Goal: Task Accomplishment & Management: Manage account settings

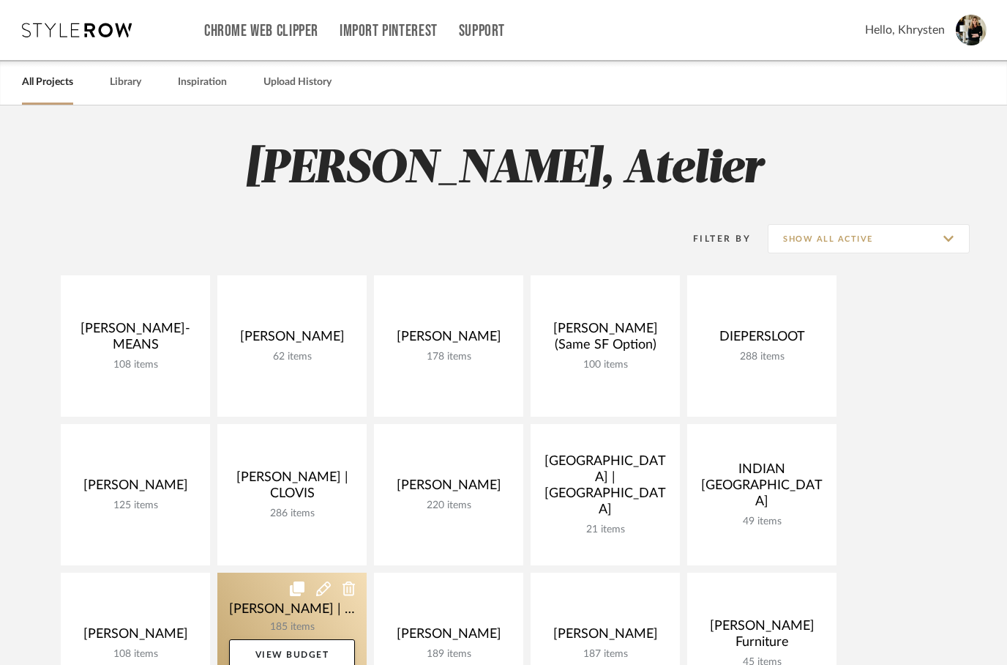
click at [284, 607] on link at bounding box center [291, 643] width 149 height 141
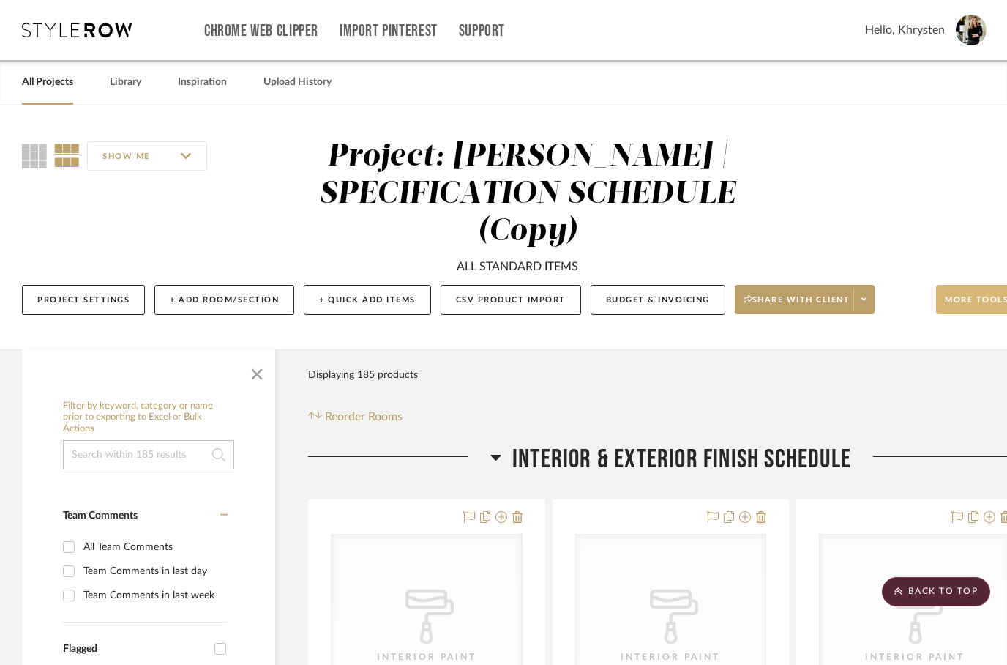
click at [980, 299] on span "More tools" at bounding box center [977, 305] width 64 height 22
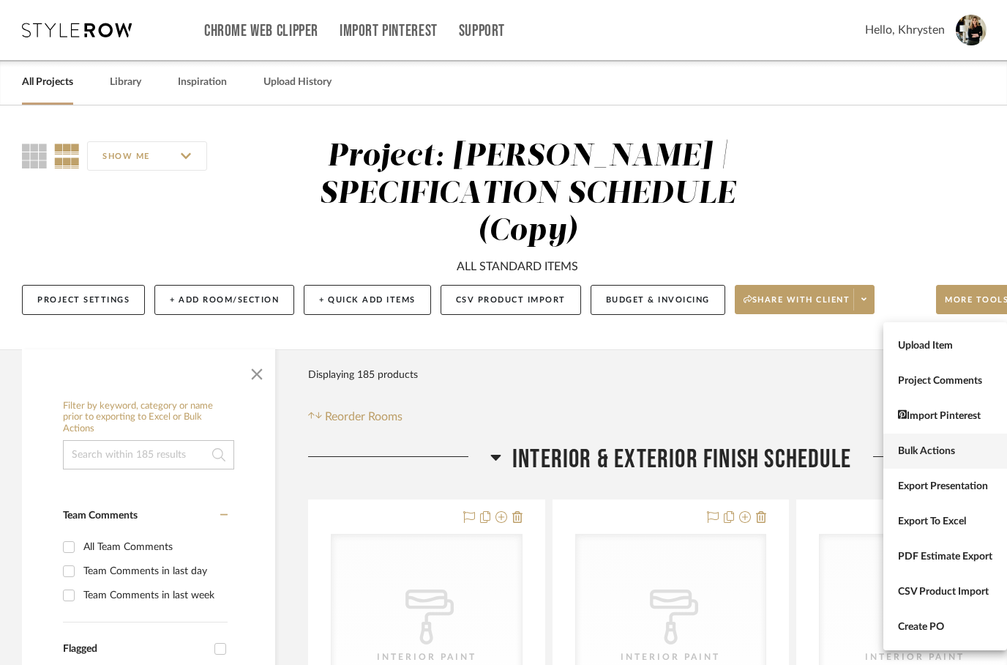
click at [920, 450] on span "Bulk Actions" at bounding box center [945, 451] width 94 height 12
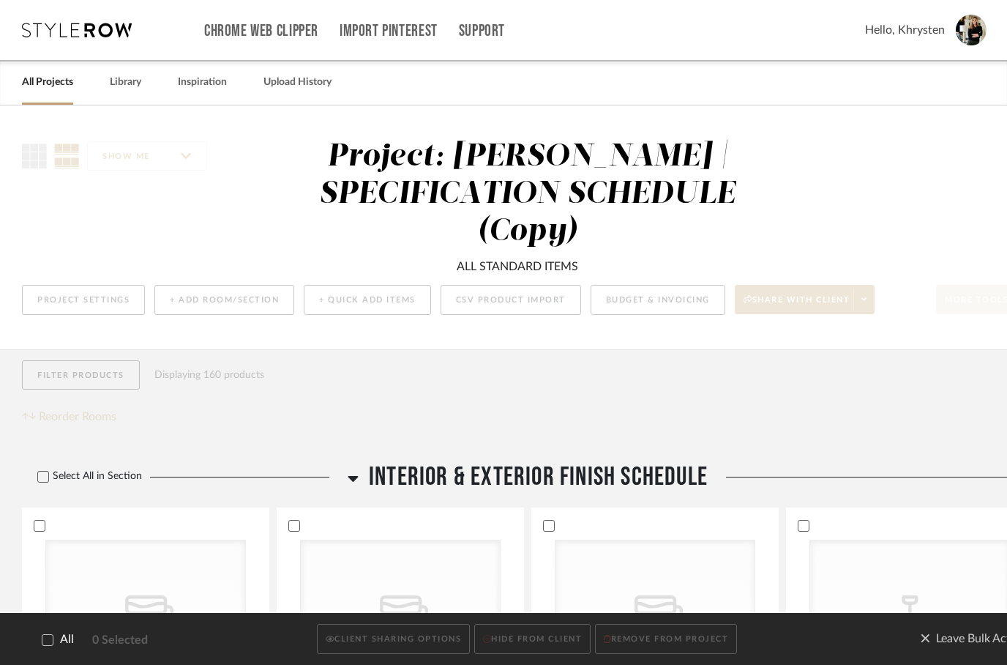
click at [38, 641] on label "All" at bounding box center [48, 640] width 52 height 14
checkbox input "true"
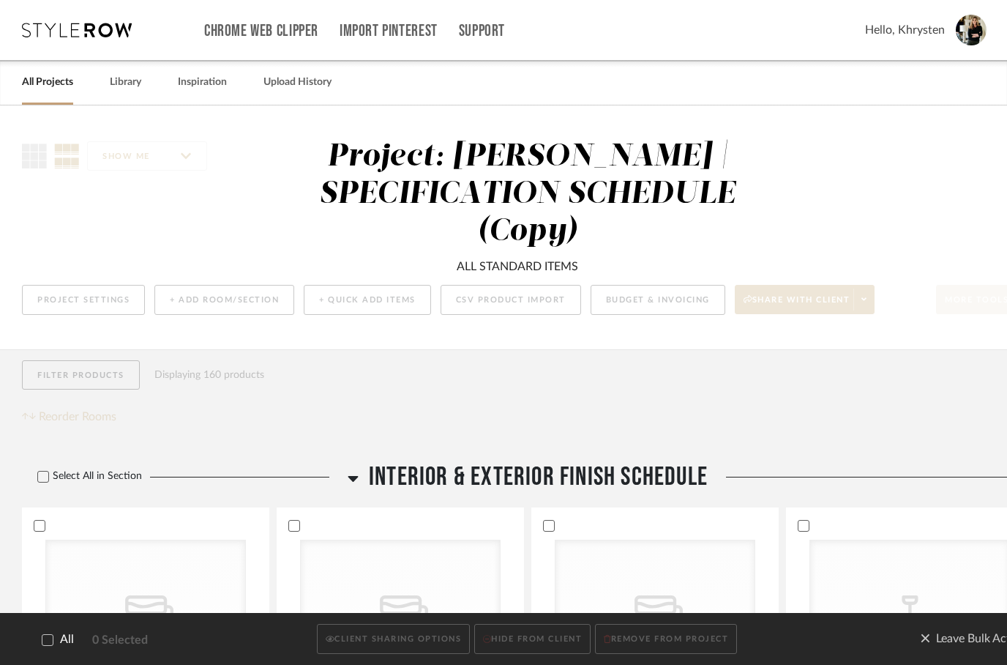
checkbox input "true"
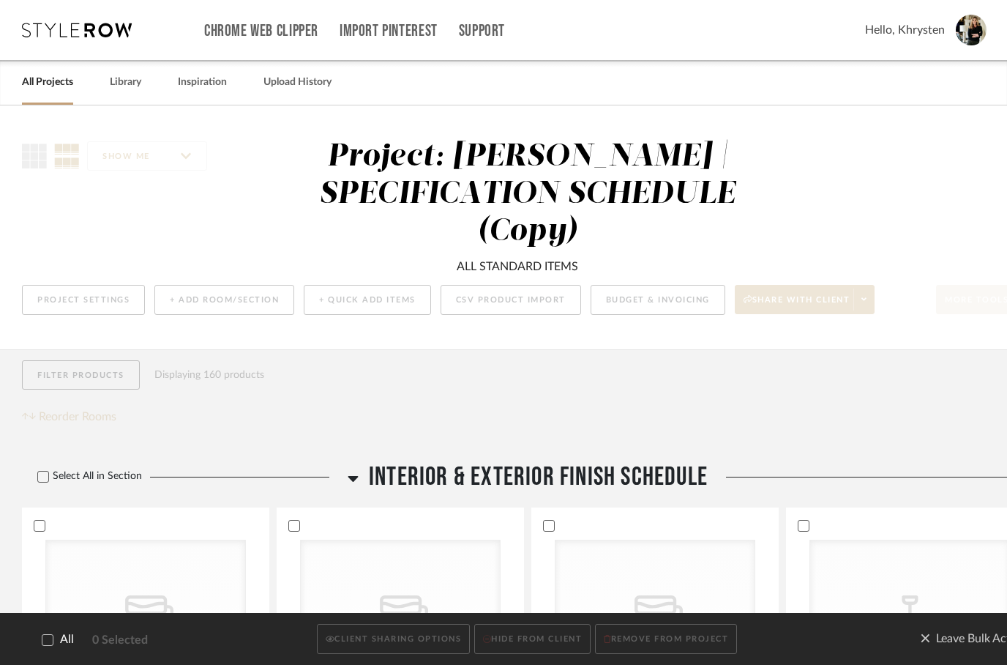
checkbox input "true"
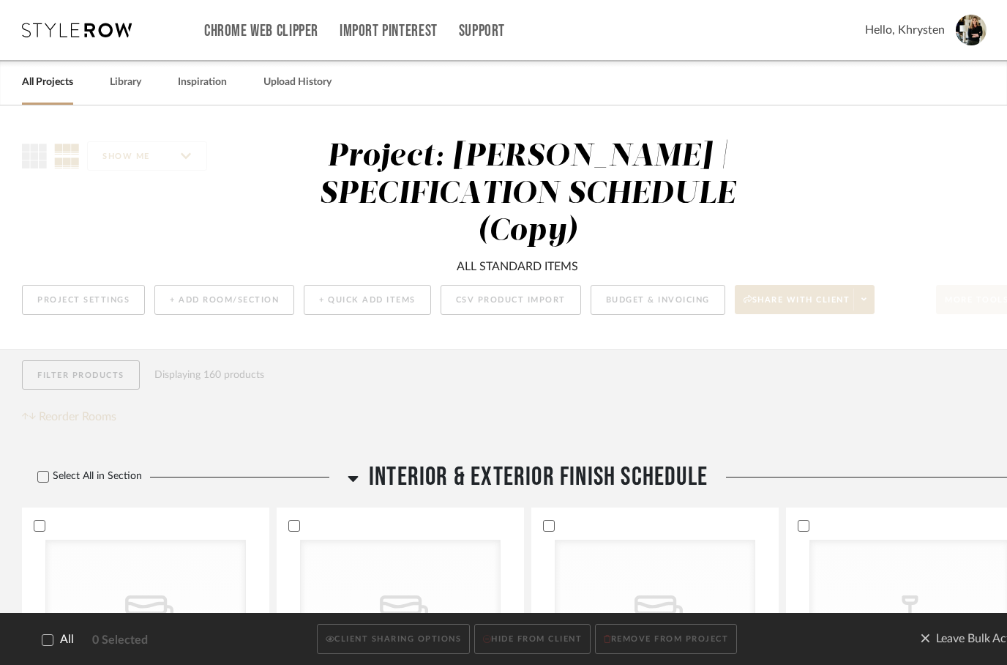
checkbox input "true"
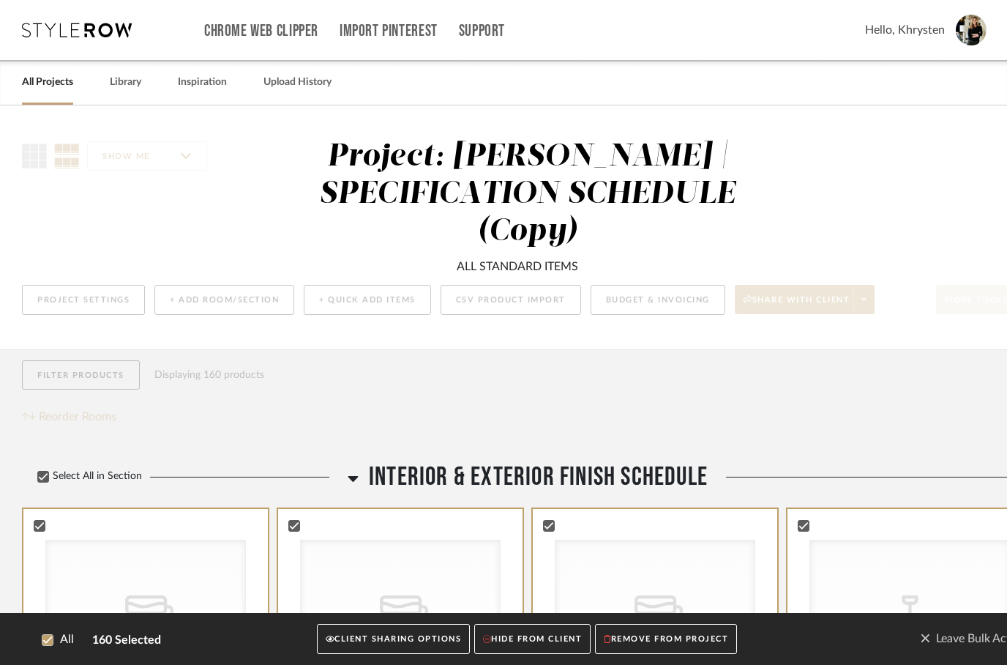
click at [375, 633] on button "CLIENT SHARING OPTIONS" at bounding box center [393, 639] width 153 height 30
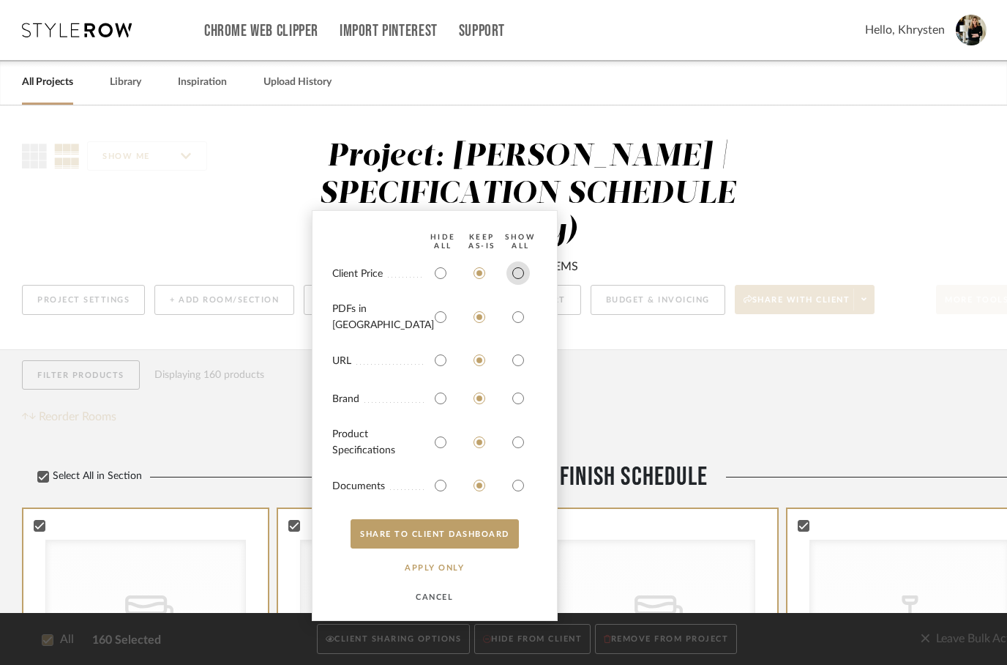
click at [527, 282] on input "radio" at bounding box center [518, 272] width 23 height 23
radio input "true"
click at [523, 327] on input "radio" at bounding box center [518, 316] width 23 height 23
radio input "true"
click at [520, 441] on input "radio" at bounding box center [518, 441] width 23 height 23
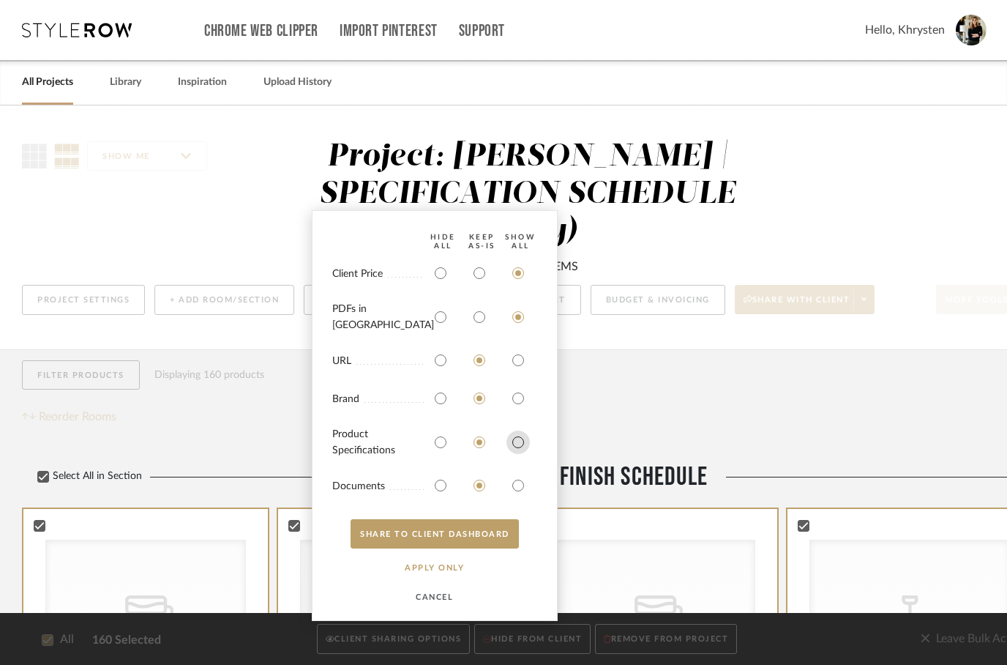
radio input "true"
click at [523, 493] on input "radio" at bounding box center [518, 485] width 23 height 23
radio input "true"
click at [454, 526] on button "SHARE TO CLIENT Dashboard" at bounding box center [435, 533] width 168 height 29
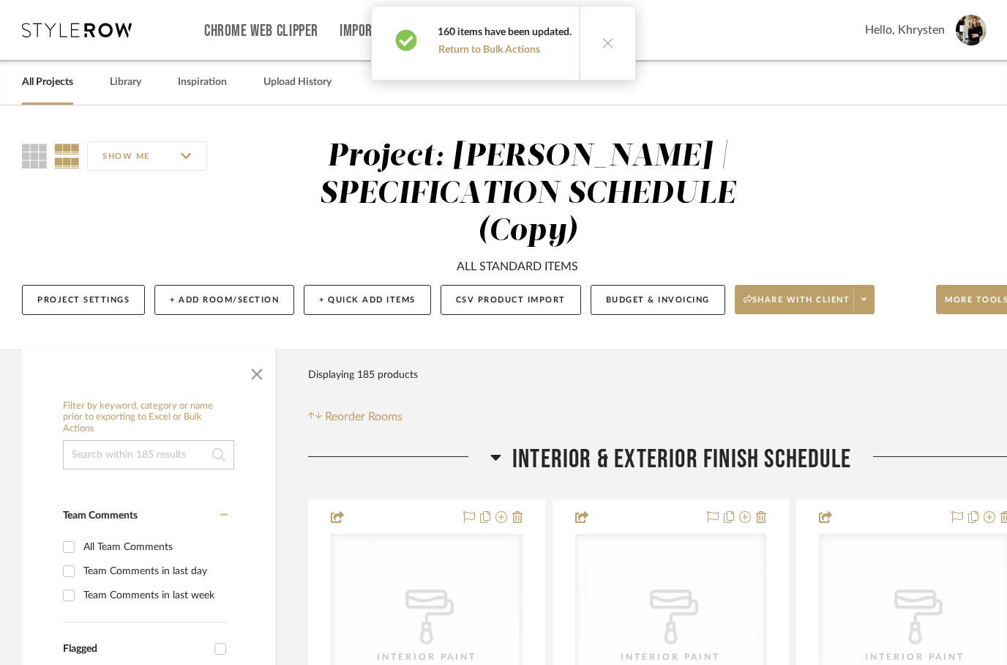
click at [615, 51] on button at bounding box center [607, 43] width 56 height 73
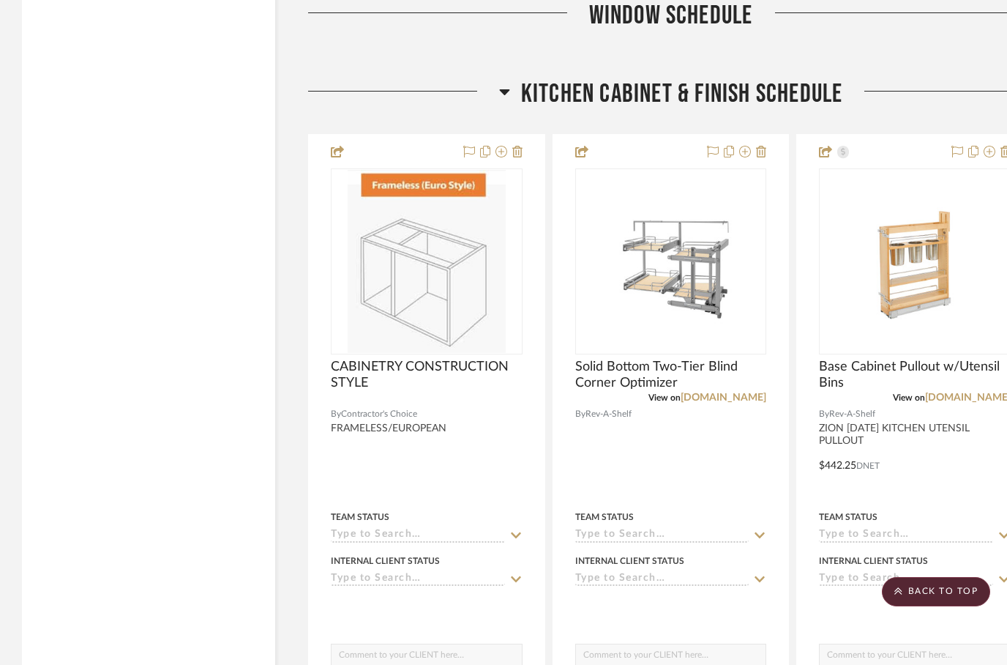
scroll to position [8810, 0]
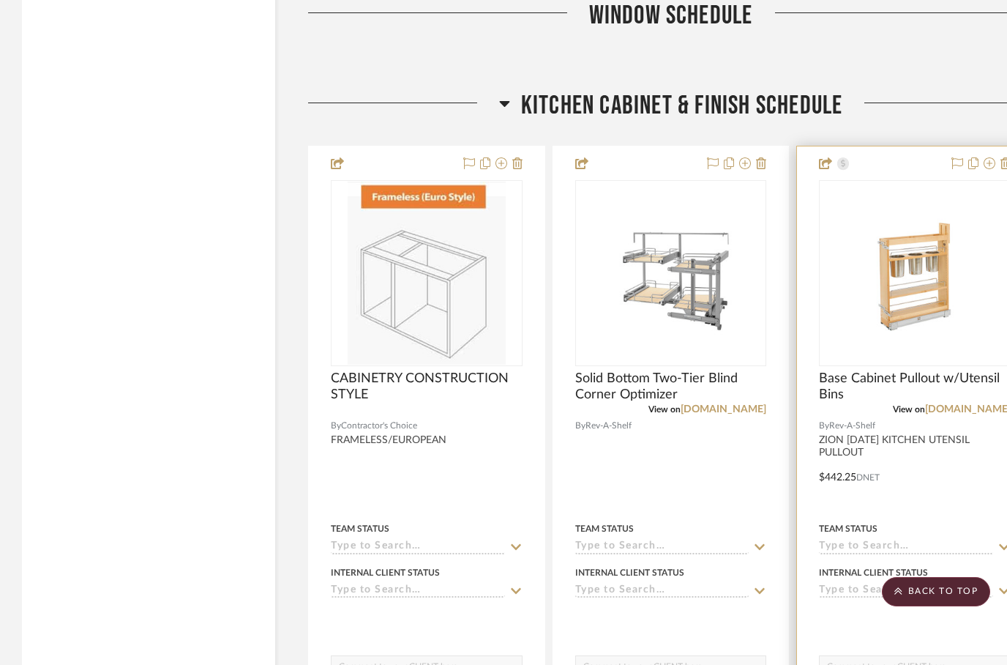
click at [0, 0] on img at bounding box center [0, 0] width 0 height 0
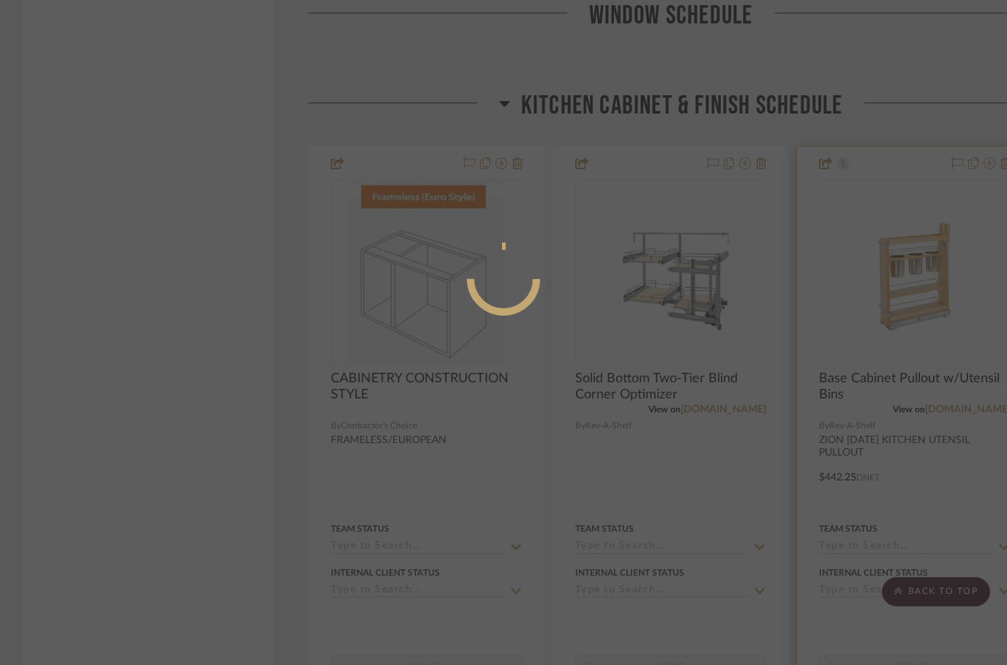
scroll to position [0, 0]
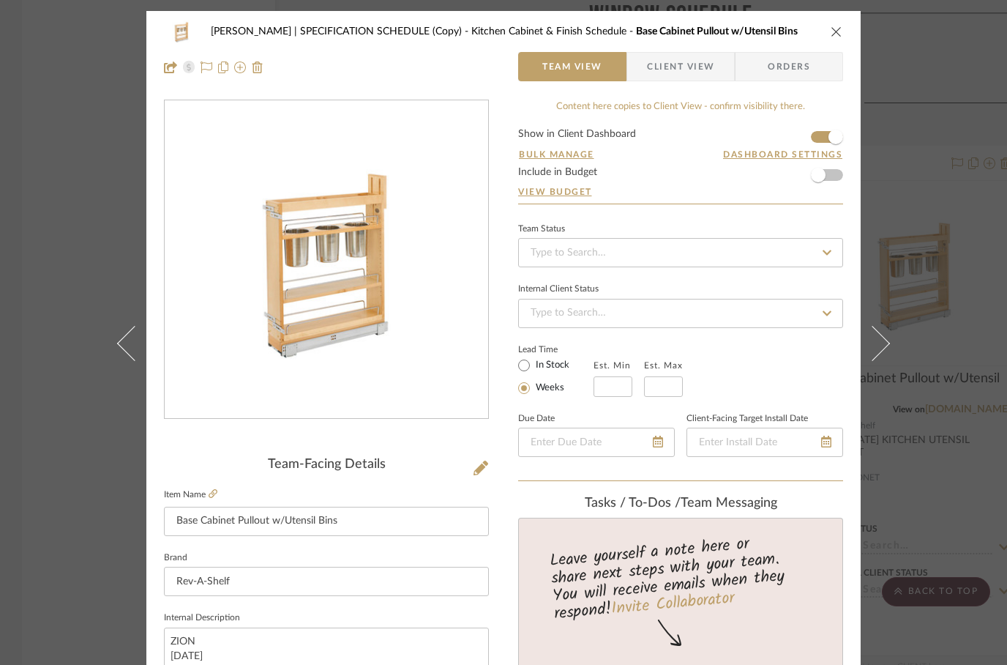
click at [832, 29] on icon "close" at bounding box center [837, 32] width 12 height 12
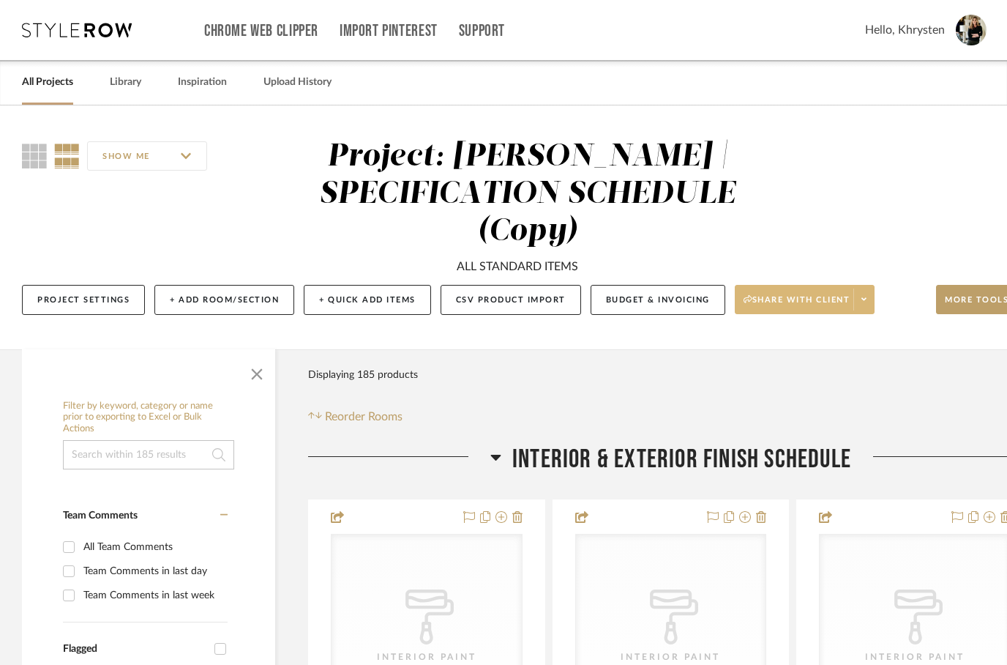
click at [874, 302] on span at bounding box center [864, 299] width 20 height 22
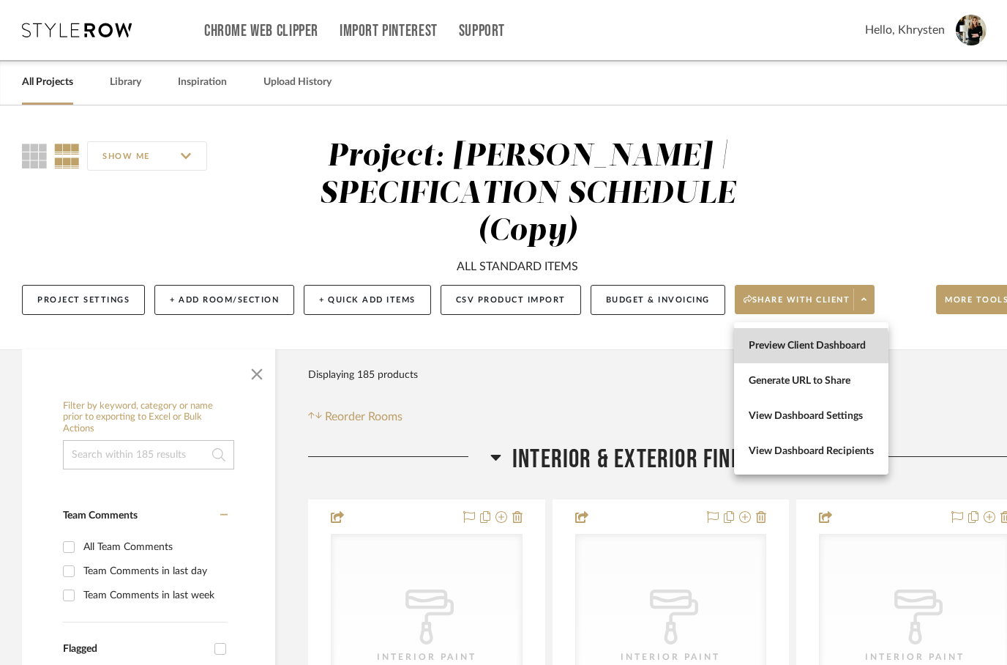
click at [758, 348] on span "Preview Client Dashboard" at bounding box center [811, 346] width 125 height 12
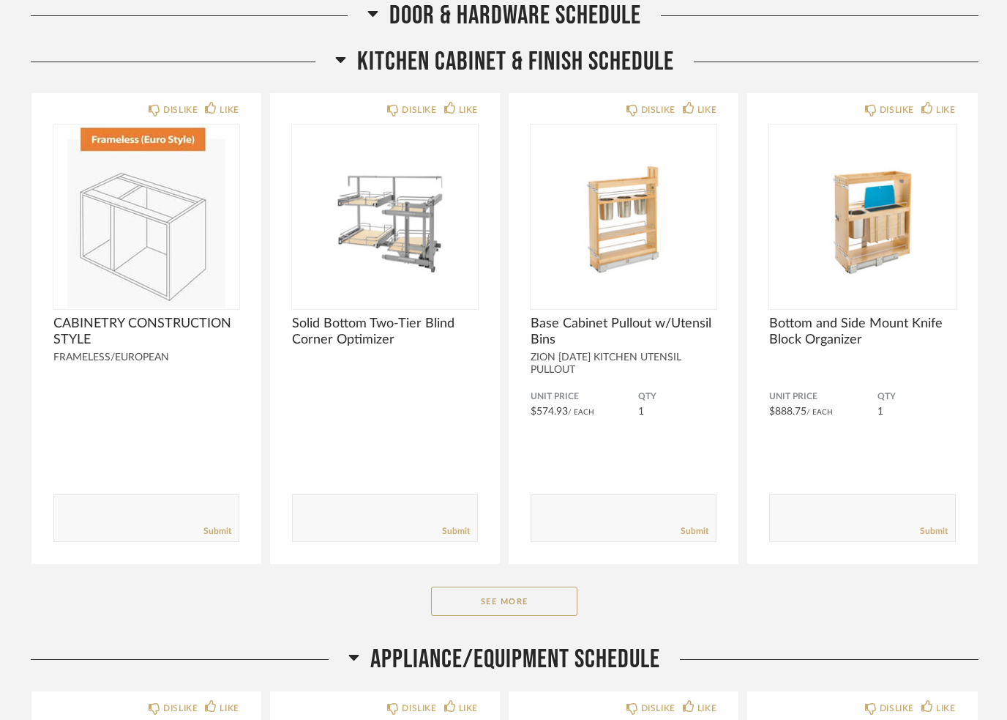
scroll to position [3660, 0]
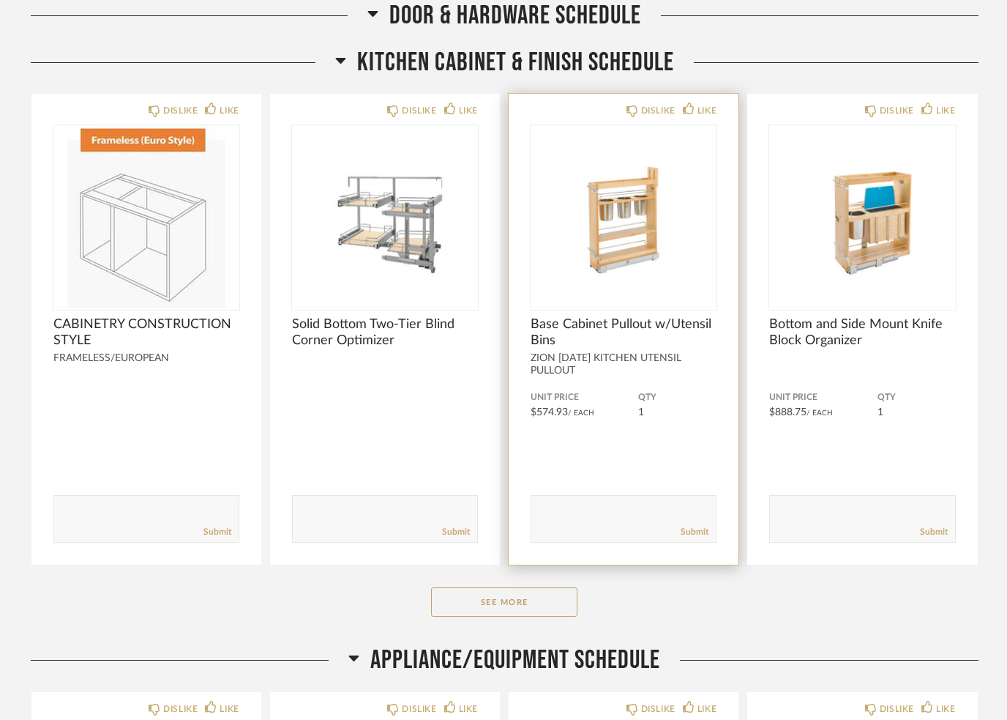
click at [0, 0] on img at bounding box center [0, 0] width 0 height 0
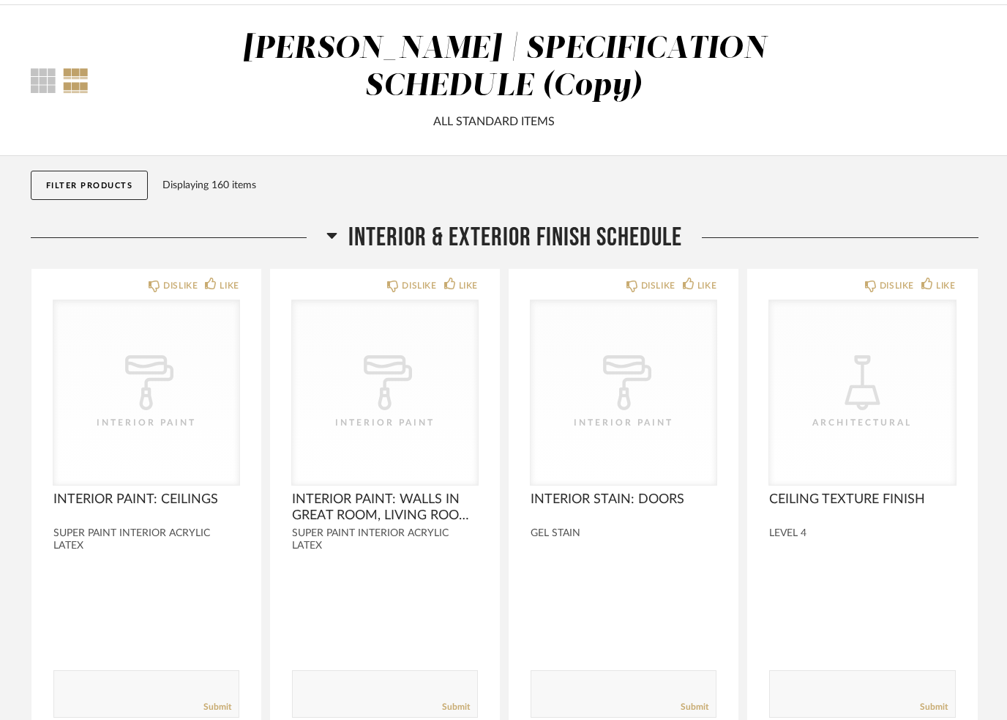
scroll to position [0, 0]
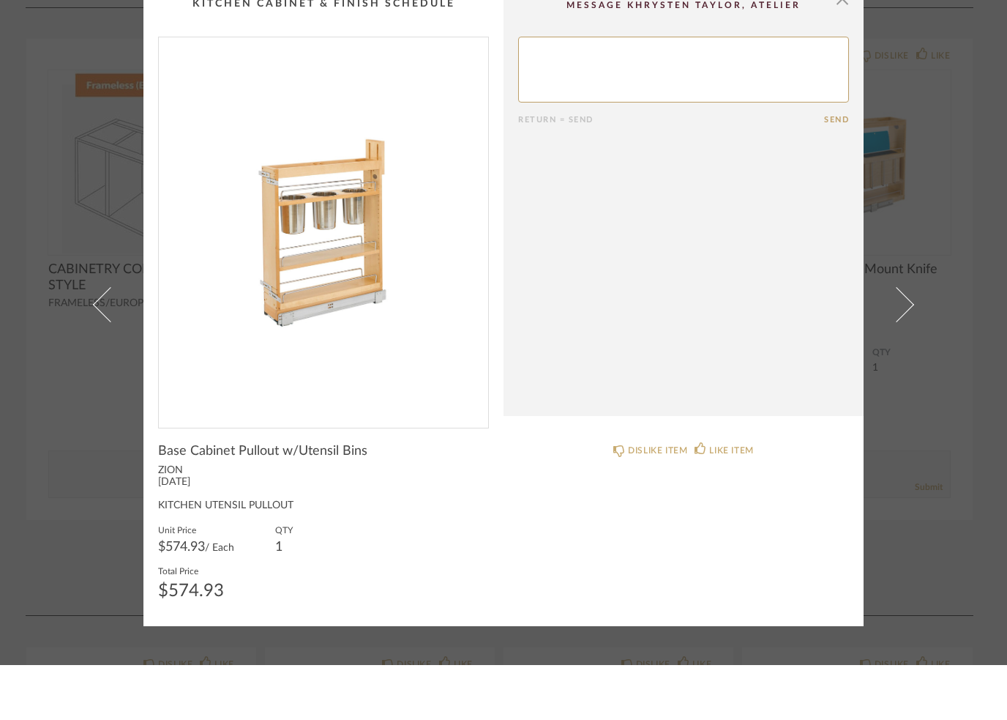
click at [363, 303] on img "0" at bounding box center [323, 281] width 329 height 378
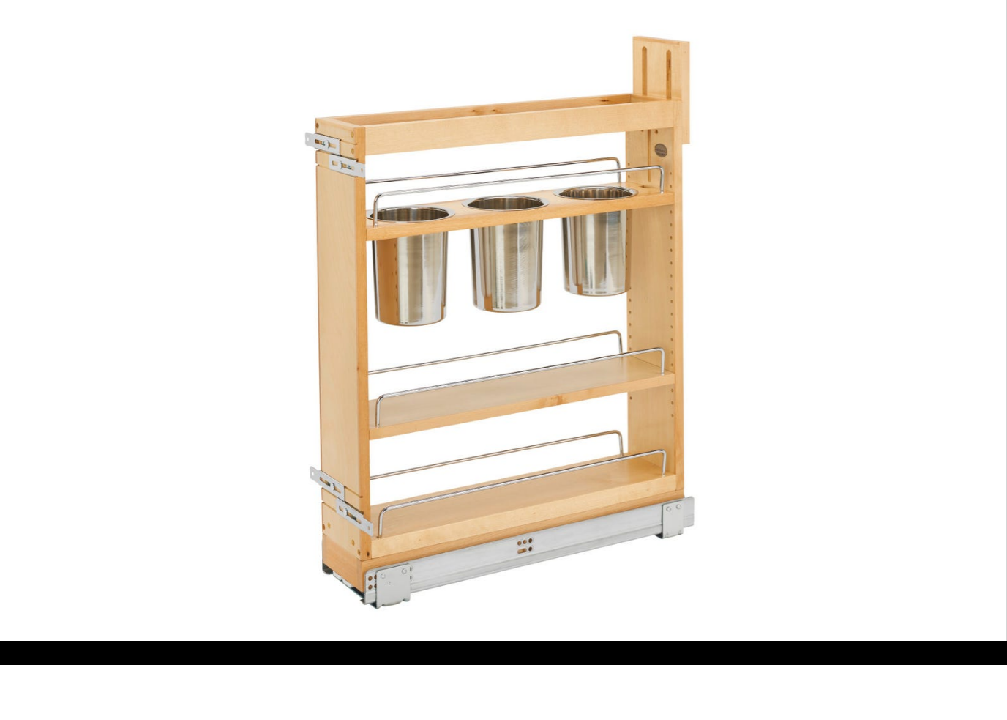
click at [902, 23] on img at bounding box center [503, 359] width 1007 height 672
